Goal: Complete application form: Complete application form

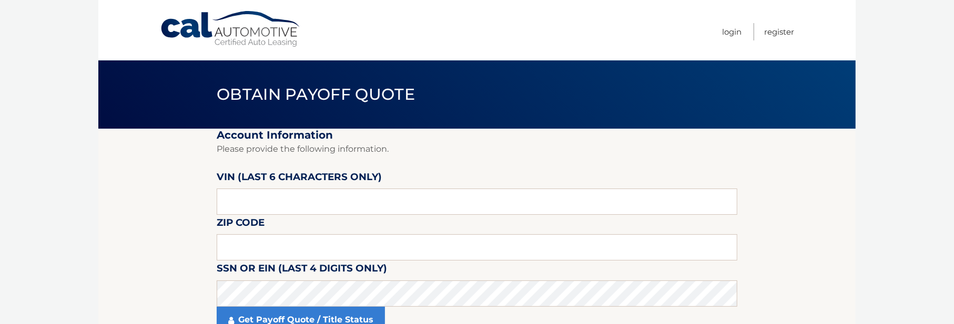
click at [258, 37] on link "Cal Automotive" at bounding box center [231, 29] width 142 height 37
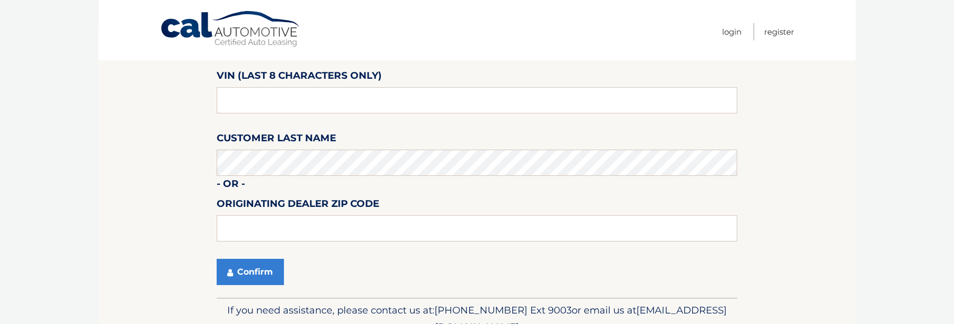
scroll to position [105, 0]
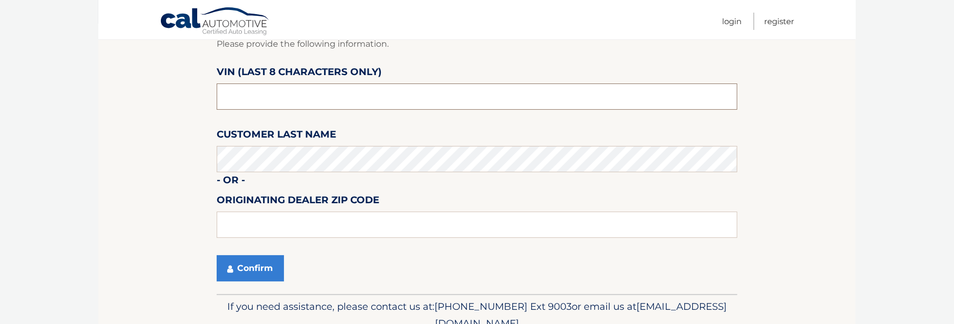
click at [236, 99] on input "text" at bounding box center [477, 97] width 521 height 26
drag, startPoint x: 276, startPoint y: 93, endPoint x: 211, endPoint y: 93, distance: 65.2
click at [211, 93] on section "Find and Verify Vehicle Please provide the following information. VIN (last 8 c…" at bounding box center [476, 159] width 757 height 271
type input "PA266469"
click at [257, 267] on button "Confirm" at bounding box center [250, 269] width 67 height 26
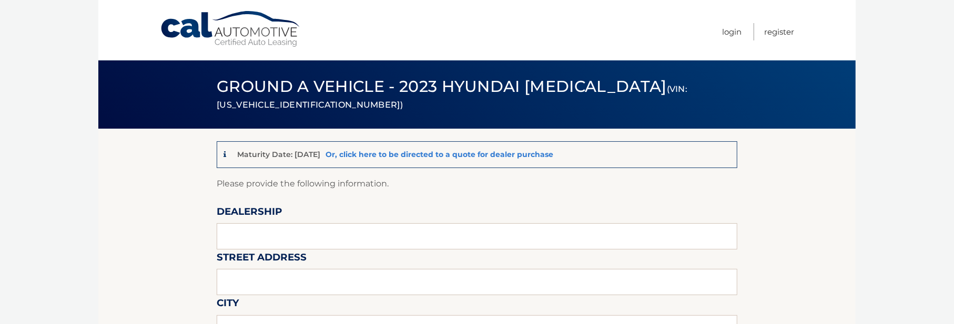
click at [436, 154] on link "Or, click here to be directed to a quote for dealer purchase" at bounding box center [439, 154] width 228 height 9
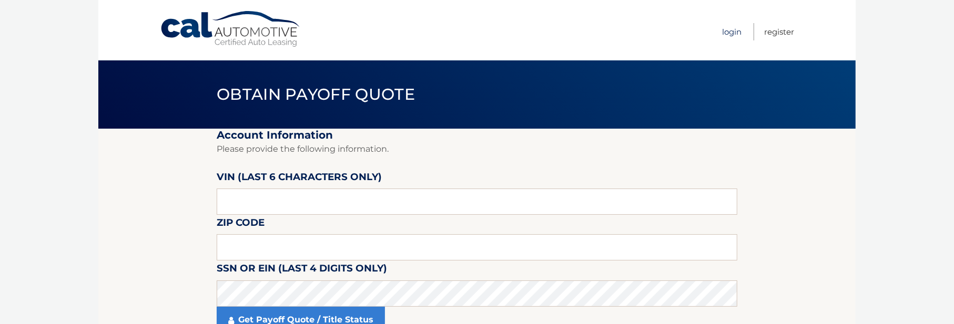
click at [727, 30] on link "Login" at bounding box center [731, 31] width 19 height 17
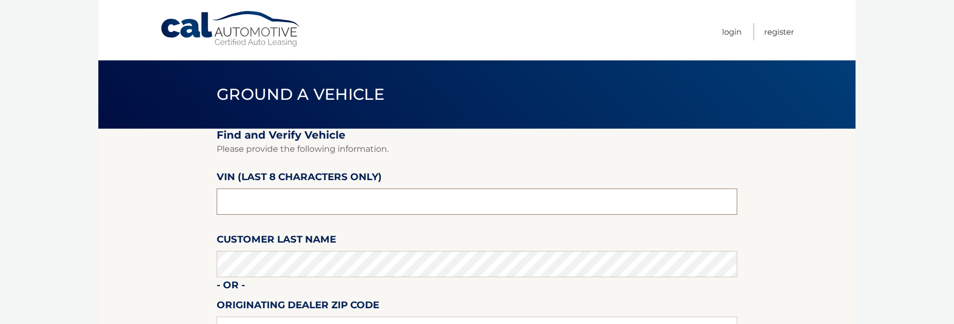
click at [280, 205] on input "text" at bounding box center [477, 202] width 521 height 26
type input "PA266469"
click at [130, 224] on section "Find and Verify Vehicle Please provide the following information. VIN (last 8 c…" at bounding box center [476, 264] width 757 height 271
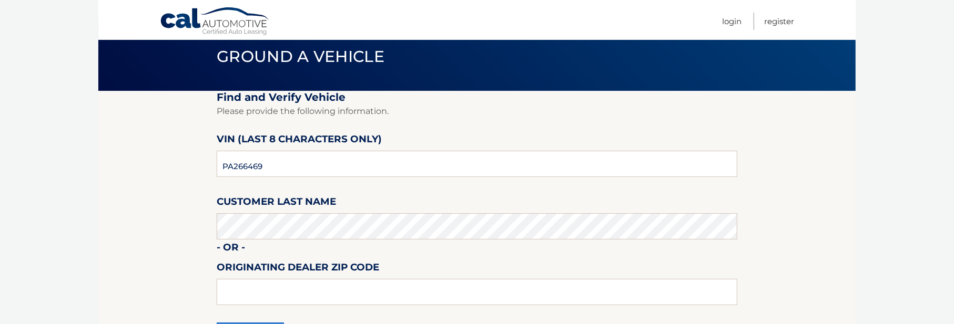
scroll to position [154, 0]
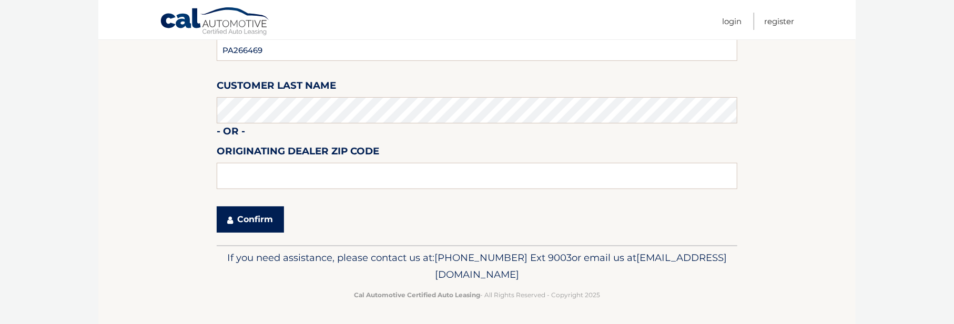
click at [256, 217] on button "Confirm" at bounding box center [250, 220] width 67 height 26
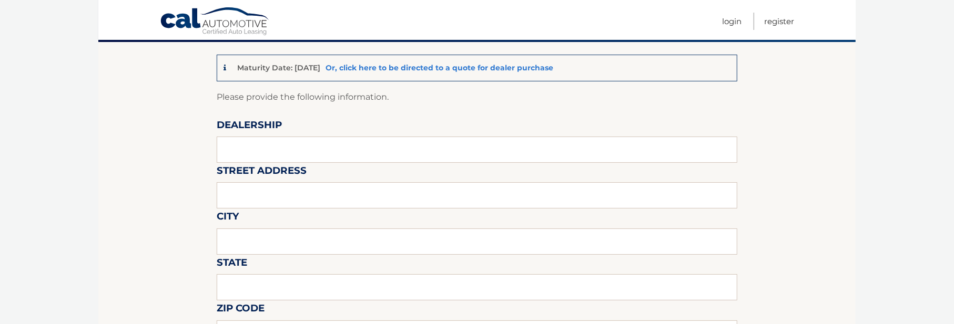
scroll to position [105, 0]
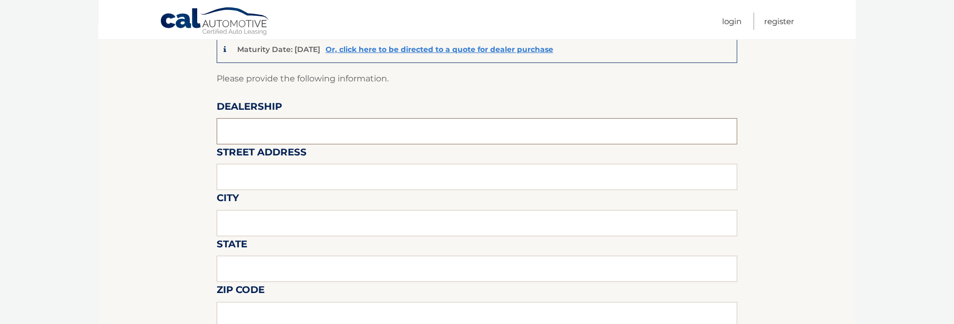
click at [268, 136] on input "text" at bounding box center [477, 131] width 521 height 26
type input "KING HYUNDAI"
click at [268, 174] on input "text" at bounding box center [477, 177] width 521 height 26
click at [259, 175] on input "text" at bounding box center [477, 177] width 521 height 26
type input "1399 SOUTH FEDERAL HIGHWAY"
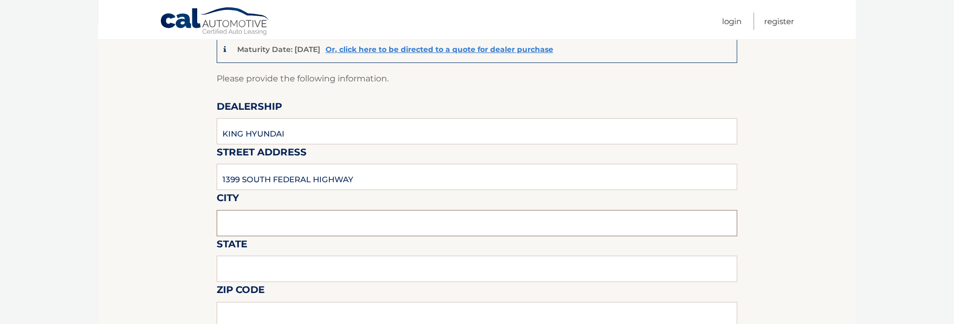
click at [247, 233] on input "text" at bounding box center [477, 223] width 521 height 26
type input "DEERFIELD BEACH"
click at [263, 269] on input "text" at bounding box center [477, 269] width 521 height 26
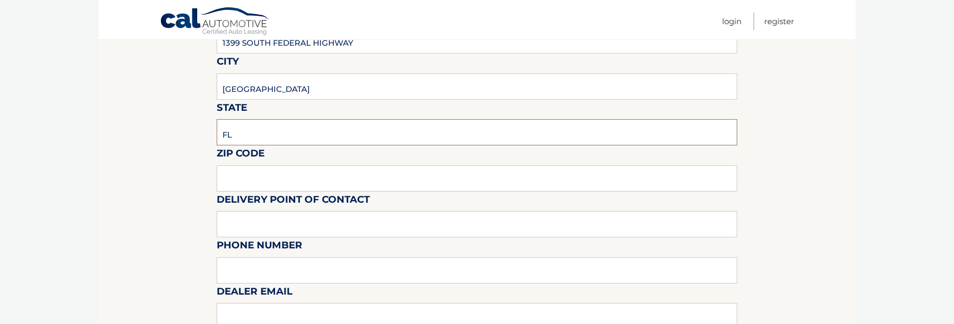
scroll to position [263, 0]
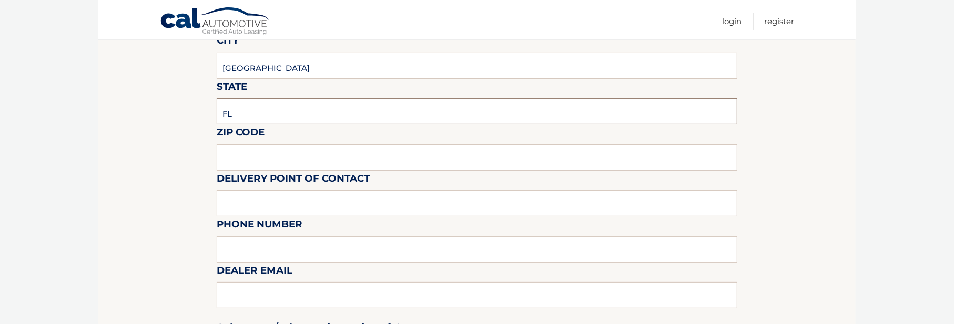
type input "FL"
click at [229, 155] on input "text" at bounding box center [477, 158] width 521 height 26
type input "33441"
click at [238, 202] on input "text" at bounding box center [477, 203] width 521 height 26
type input "CRAIG BOGART"
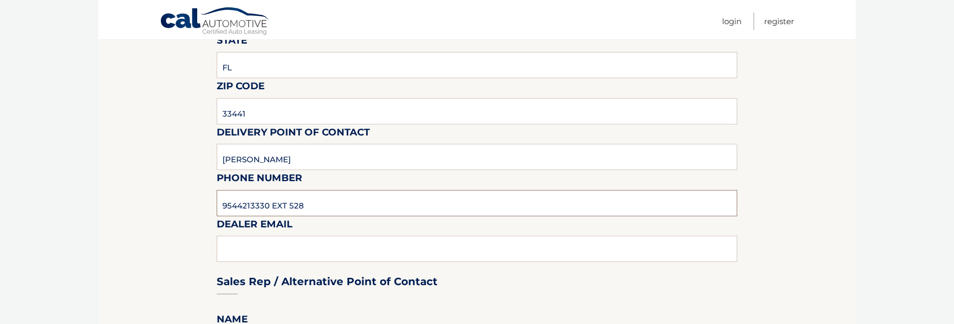
scroll to position [368, 0]
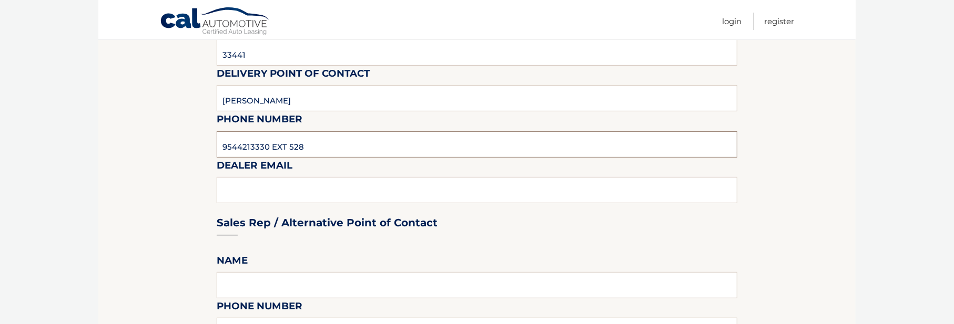
type input "9544213330 EXT 528"
click at [255, 185] on div "Sales Rep / Alternative Point of Contact" at bounding box center [477, 203] width 521 height 74
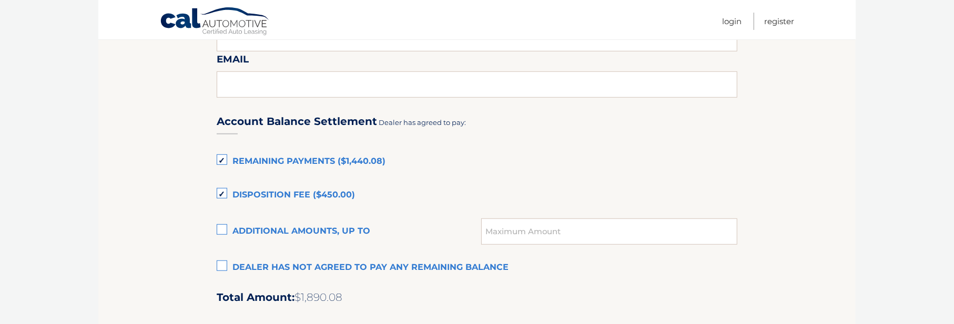
scroll to position [684, 0]
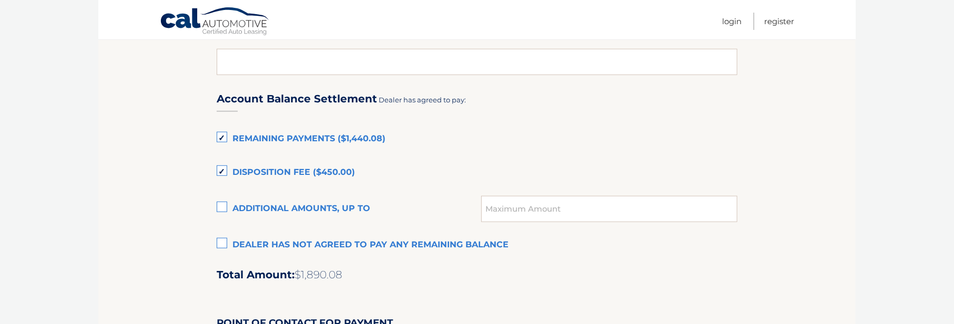
click at [221, 170] on label "Disposition Fee ($450.00)" at bounding box center [477, 172] width 521 height 21
click at [0, 0] on input "Disposition Fee ($450.00)" at bounding box center [0, 0] width 0 height 0
click at [149, 156] on section "Maturity Date: 01/29/2026 Or, click here to be directed to a quote for dealer p…" at bounding box center [476, 21] width 757 height 1152
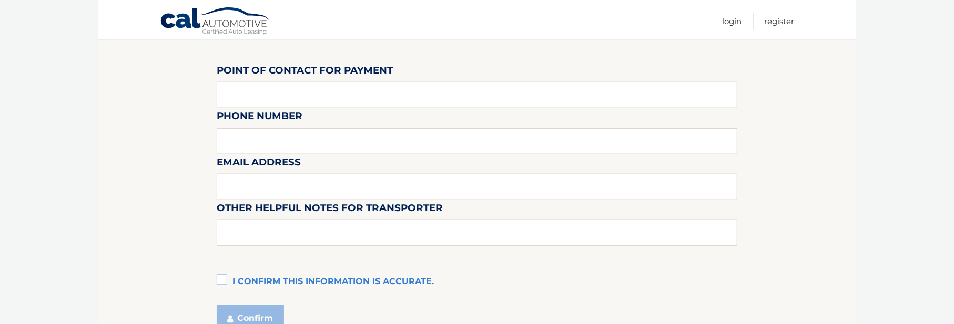
scroll to position [1035, 0]
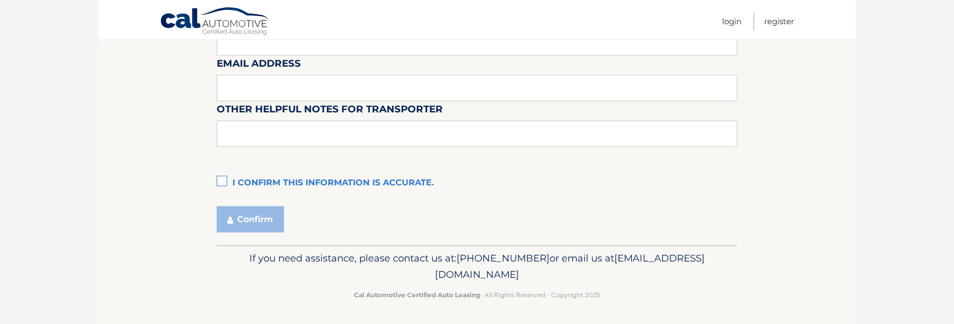
click at [219, 182] on label "I confirm this information is accurate." at bounding box center [477, 183] width 521 height 21
click at [0, 0] on input "I confirm this information is accurate." at bounding box center [0, 0] width 0 height 0
click at [251, 219] on button "Confirm" at bounding box center [250, 220] width 67 height 26
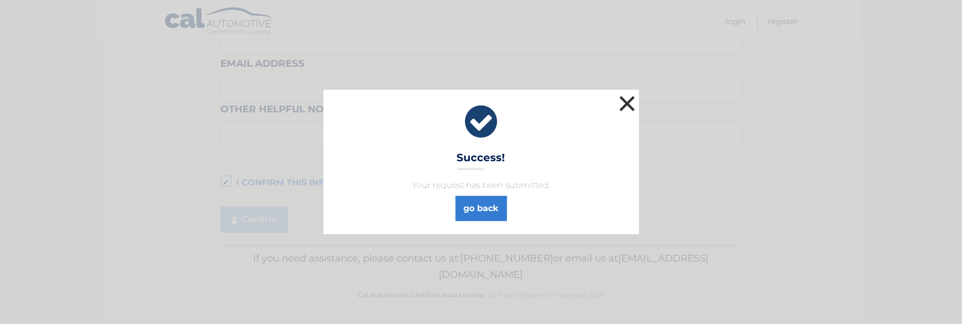
click at [630, 104] on button "×" at bounding box center [627, 103] width 21 height 21
